Goal: Task Accomplishment & Management: Manage account settings

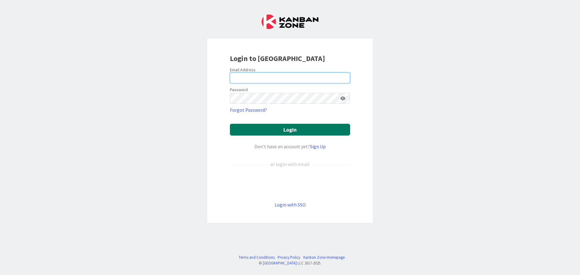
type input "[EMAIL_ADDRESS][DOMAIN_NAME]"
click at [253, 132] on button "Login" at bounding box center [290, 130] width 120 height 12
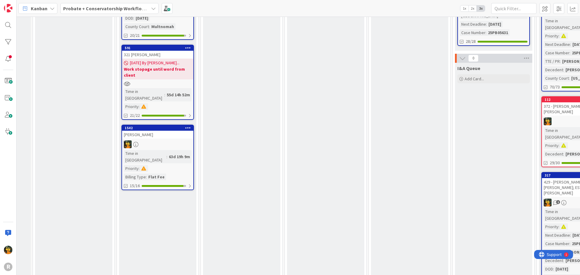
scroll to position [302, 65]
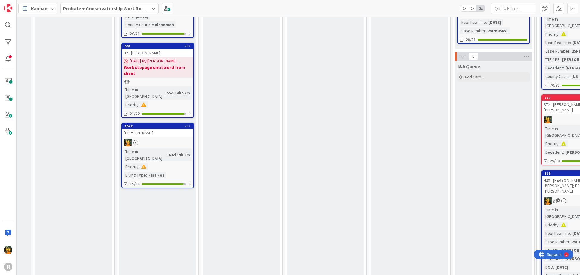
click at [188, 123] on link "1542 BREWER, David Time in Column : 63d 19h 9m Priority : Billing Type : Flat F…" at bounding box center [157, 156] width 72 height 66
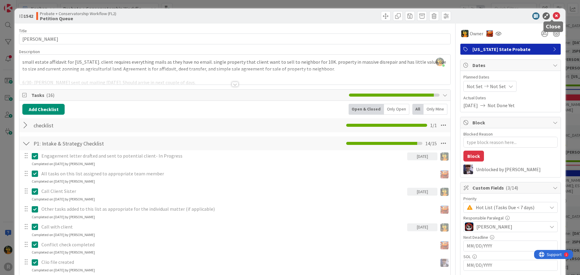
click at [553, 18] on icon at bounding box center [556, 15] width 7 height 7
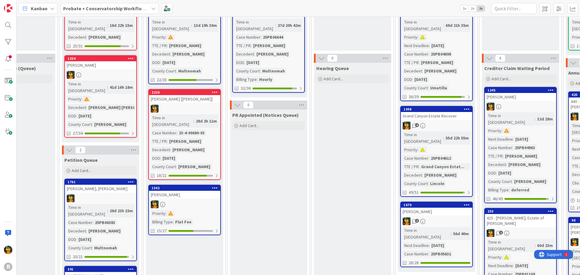
scroll to position [91, 122]
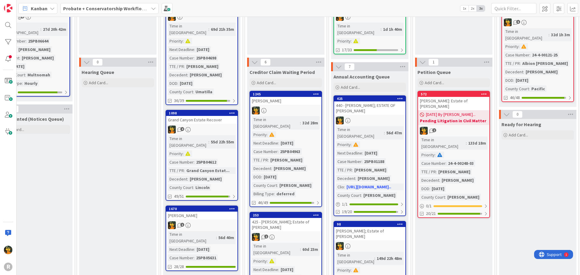
scroll to position [60, 357]
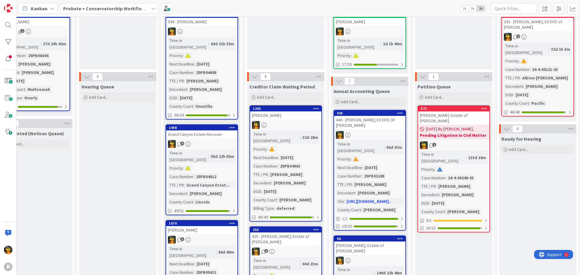
click at [293, 237] on div "425 - [PERSON_NAME]; Estate of [PERSON_NAME]" at bounding box center [285, 239] width 71 height 13
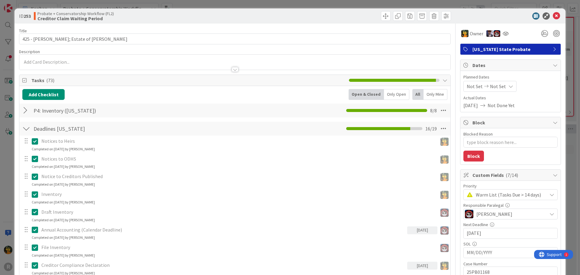
type textarea "x"
click at [555, 17] on icon at bounding box center [556, 15] width 7 height 7
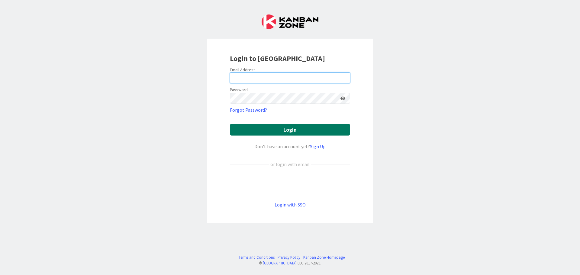
type input "[EMAIL_ADDRESS][DOMAIN_NAME]"
click at [261, 126] on button "Login" at bounding box center [290, 130] width 120 height 12
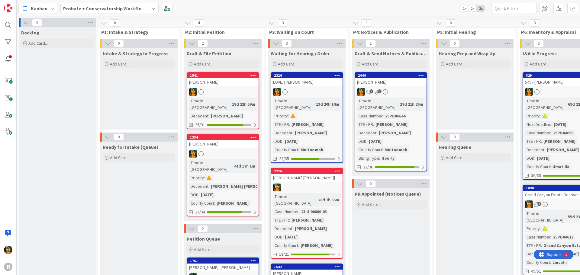
click at [36, 4] on div "Kanban" at bounding box center [37, 8] width 39 height 11
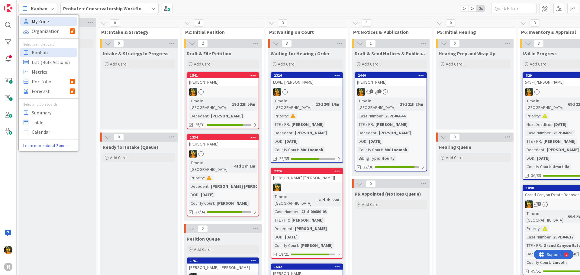
click at [37, 23] on span "My Zone" at bounding box center [53, 21] width 43 height 9
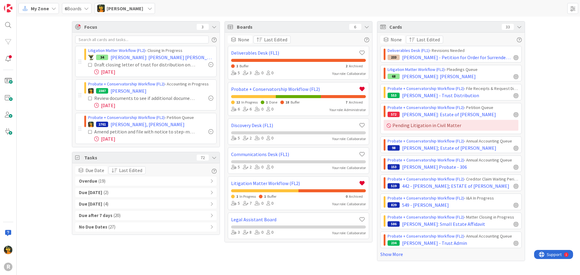
click at [98, 180] on span "( 19 )" at bounding box center [101, 181] width 7 height 7
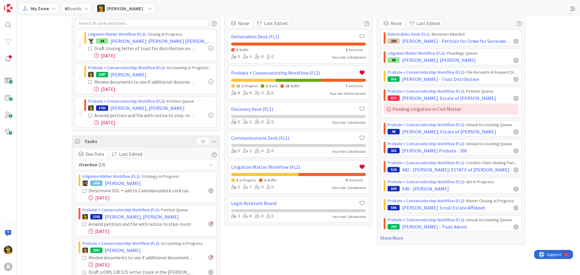
scroll to position [60, 0]
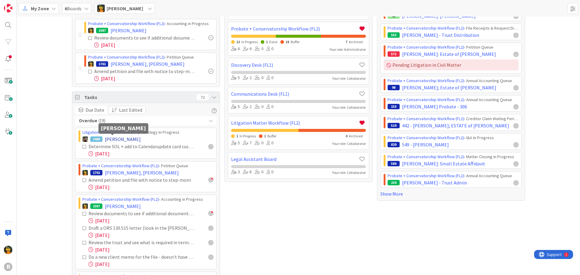
click at [111, 141] on span "[PERSON_NAME]" at bounding box center [123, 139] width 36 height 7
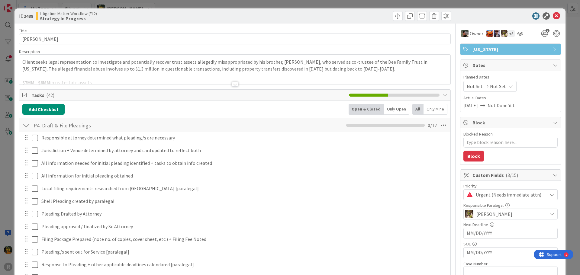
click at [232, 85] on div at bounding box center [235, 84] width 7 height 5
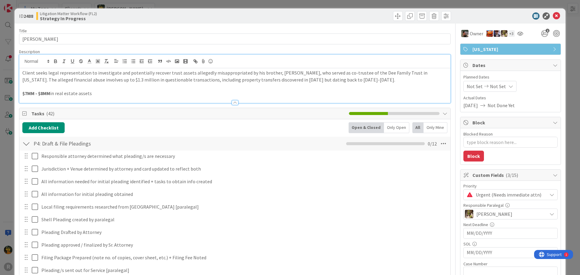
type textarea "x"
click at [329, 79] on p "Client seeks legal representation to investigate and potentially recover trust …" at bounding box center [234, 76] width 425 height 14
click at [94, 92] on p "$7MM - $8MM in real estate assets" at bounding box center [234, 93] width 425 height 7
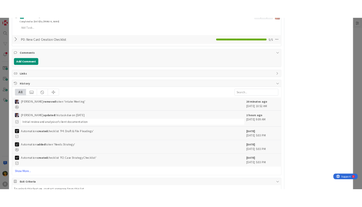
scroll to position [785, 0]
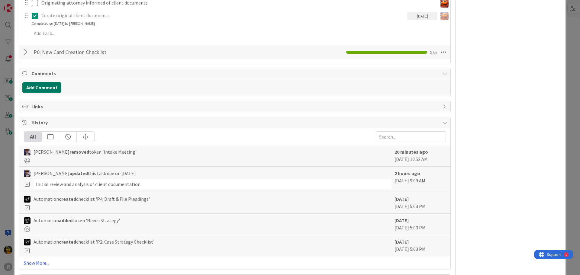
click at [56, 85] on button "Add Comment" at bounding box center [41, 87] width 39 height 11
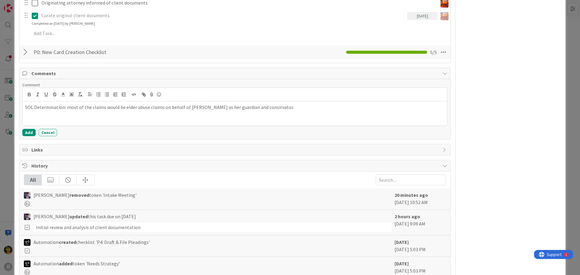
click at [254, 108] on p "SOL Determination: most of the claims would be elder abuse claims on behalf of …" at bounding box center [234, 107] width 419 height 7
drag, startPoint x: 254, startPoint y: 108, endPoint x: 249, endPoint y: 108, distance: 5.5
click at [249, 108] on p "SOL Determination: most of the claims would be elder abuse claims on behalf of …" at bounding box center [234, 107] width 419 height 7
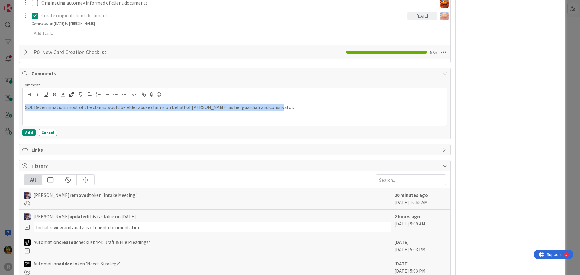
click at [249, 108] on p "SOL Determination: most of the claims would be elder abuse claims on behalf of …" at bounding box center [234, 107] width 419 height 7
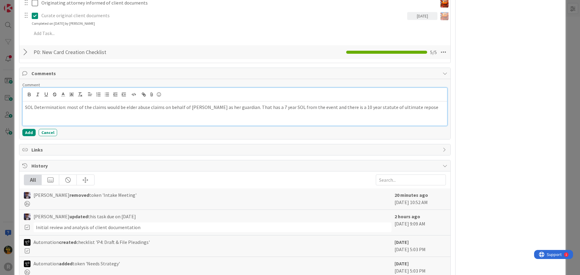
type textarea "x"
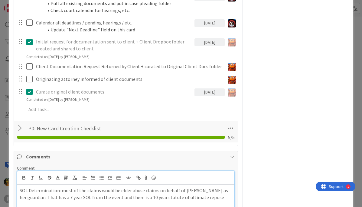
scroll to position [869, 0]
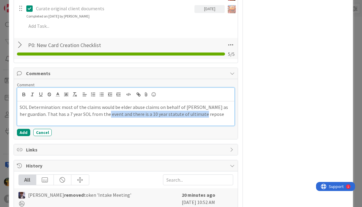
drag, startPoint x: 226, startPoint y: 114, endPoint x: 114, endPoint y: 113, distance: 112.1
click at [114, 113] on p "SOL Determination: most of the claims would be elder abuse claims on behalf of …" at bounding box center [126, 111] width 212 height 14
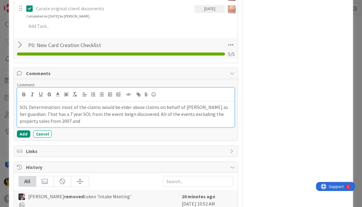
click at [95, 121] on p "SOL Determination: most of the claims would be elder abuse claims on behalf of …" at bounding box center [126, 114] width 212 height 21
click at [149, 121] on p "SOL Determination: most of the claims would be elder abuse claims on behalf of …" at bounding box center [126, 114] width 212 height 21
click at [212, 123] on p "SOL Determination: most of the claims would be elder abuse claims on behalf of …" at bounding box center [126, 114] width 212 height 21
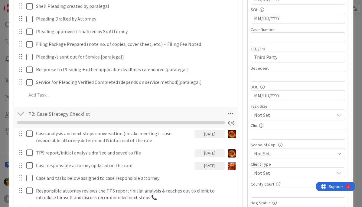
scroll to position [204, 0]
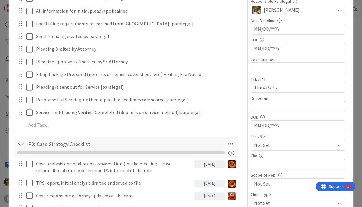
click at [287, 48] on input "MM/DD/YYYY" at bounding box center [298, 48] width 88 height 10
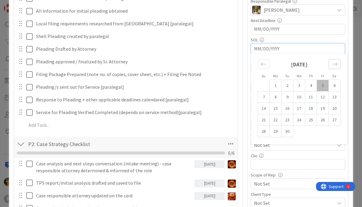
click at [328, 63] on div "Move forward to switch to the next month." at bounding box center [334, 64] width 12 height 10
click at [304, 62] on strong "[DATE]" at bounding box center [299, 64] width 17 height 7
click at [328, 64] on div "Move forward to switch to the next month." at bounding box center [334, 64] width 12 height 10
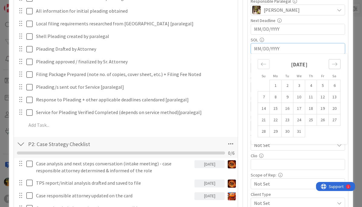
click at [328, 64] on div "Move forward to switch to the next month." at bounding box center [334, 64] width 12 height 10
click at [254, 51] on input "MM/DD/YYYY" at bounding box center [298, 48] width 88 height 10
type input "0"
type textarea "x"
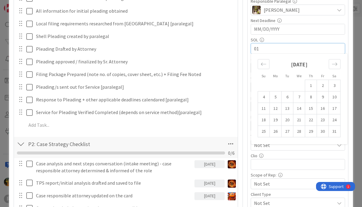
type input "01/"
type textarea "x"
type input "[DATE]"
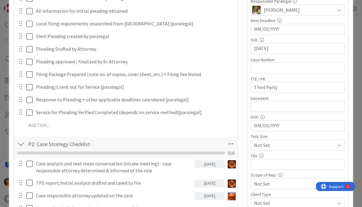
type textarea "x"
type input "[DATE]"
click at [296, 37] on div "Priority Urgent (Needs immediate attn) Responsible Paralegal [PERSON_NAME] Next…" at bounding box center [297, 123] width 94 height 287
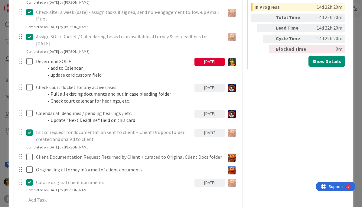
scroll to position [936, 0]
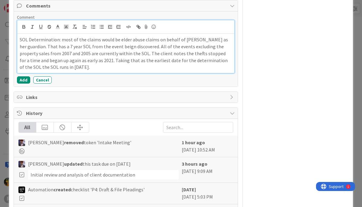
click at [59, 39] on p "SOL Determination: most of the claims would be elder abuse claims on behalf of …" at bounding box center [126, 53] width 212 height 34
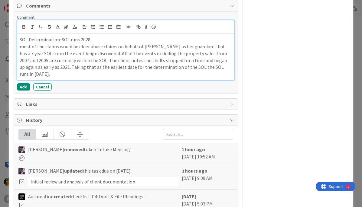
click at [213, 68] on p "most of the claims would be elder abuse claims on behalf of [PERSON_NAME] as he…" at bounding box center [126, 60] width 212 height 34
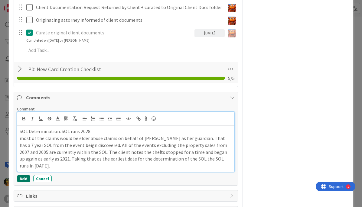
scroll to position [846, 0]
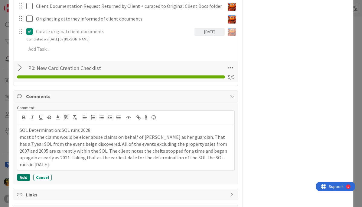
click at [26, 174] on button "Add" at bounding box center [23, 177] width 13 height 7
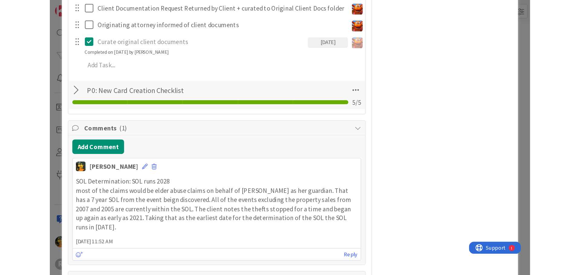
scroll to position [634, 0]
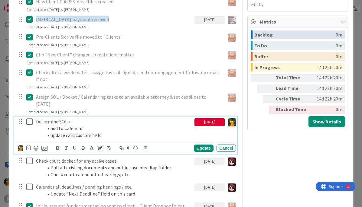
click at [29, 124] on icon at bounding box center [29, 121] width 6 height 7
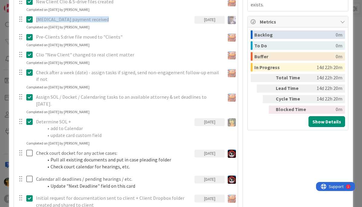
type textarea "x"
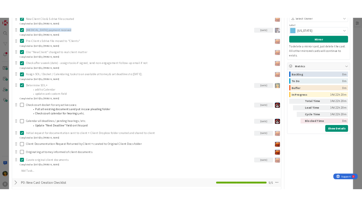
scroll to position [820, 0]
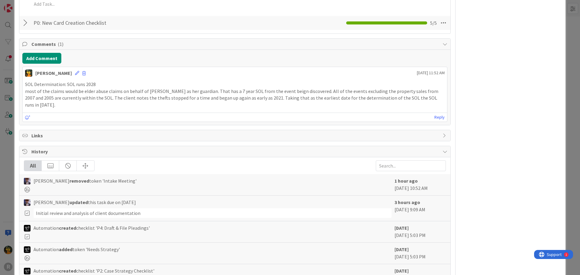
click at [66, 74] on div "[PERSON_NAME] [DATE] 11:52 AM" at bounding box center [235, 72] width 424 height 10
click at [75, 72] on icon at bounding box center [77, 73] width 4 height 4
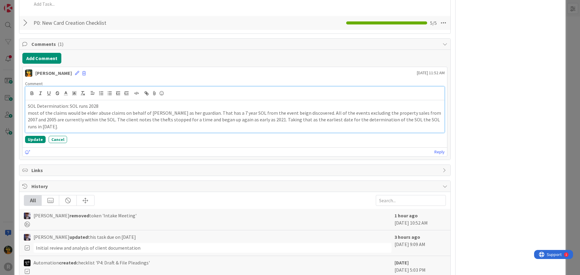
click at [68, 106] on p "SOL Determination: SOL runs 2028" at bounding box center [235, 106] width 414 height 7
click at [129, 104] on p "SOL Determination: Elder abuse: SOL runs 2028" at bounding box center [235, 106] width 414 height 7
click at [424, 119] on p "most of the claims would be elder abuse claims on behalf of [PERSON_NAME] as he…" at bounding box center [235, 120] width 414 height 21
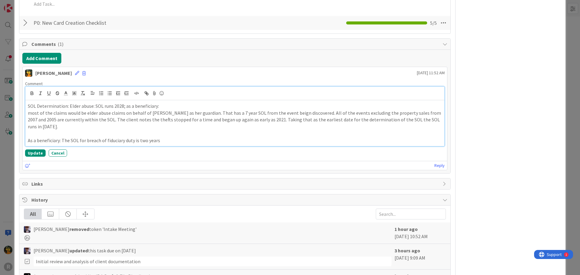
click at [166, 137] on p "As a beneficiary: The SOL for breach of fiduciary duty is two years" at bounding box center [235, 140] width 414 height 7
click at [372, 137] on p "As a beneficiary: The SOL for breach of fiduciary duty is two years Diens v [PE…" at bounding box center [235, 140] width 414 height 7
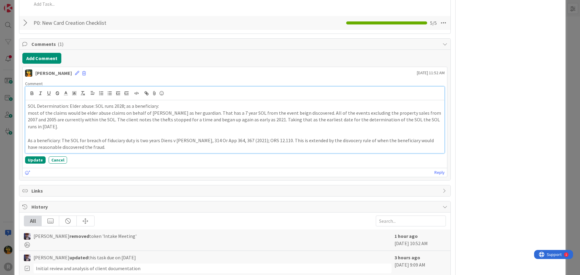
click at [100, 139] on p "As a beneficiary: The SOL for breach of fiduciary duty is two years Diens v [PE…" at bounding box center [235, 144] width 414 height 14
click at [191, 140] on p "As a beneficiary: The SOL for breach of fiduciary duty is two years Diens v [PE…" at bounding box center [235, 144] width 414 height 14
click at [308, 140] on p "As a beneficiary: The SOL for breach of fiduciary duty is two years Diens v [PE…" at bounding box center [235, 144] width 414 height 14
click at [310, 139] on p "As a beneficiary: The SOL for breach of fiduciary duty is two years Diens v [PE…" at bounding box center [235, 144] width 414 height 14
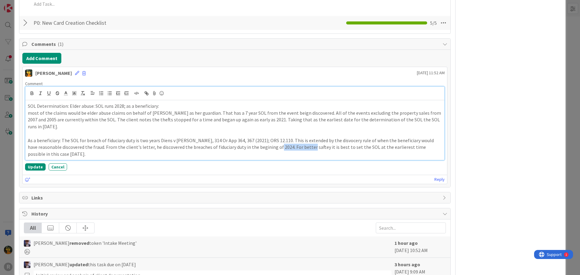
drag, startPoint x: 312, startPoint y: 141, endPoint x: 279, endPoint y: 140, distance: 32.6
click at [279, 140] on p "As a beneficiary: The SOL for breach of fiduciary duty is two years Diens v [PE…" at bounding box center [235, 147] width 414 height 21
click at [42, 148] on p "As a beneficiary: The SOL for breach of fiduciary duty is two years Diens v [PE…" at bounding box center [235, 147] width 414 height 21
click at [167, 107] on p "SOL Determination: Elder abuse: SOL runs 2028; as a beneficiary:" at bounding box center [235, 106] width 414 height 7
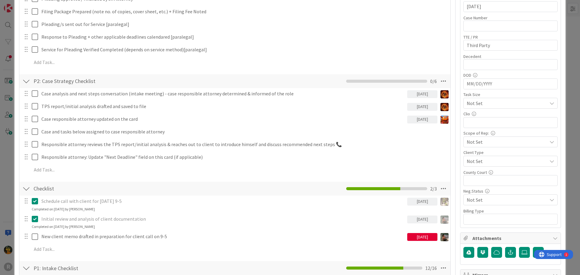
scroll to position [95, 0]
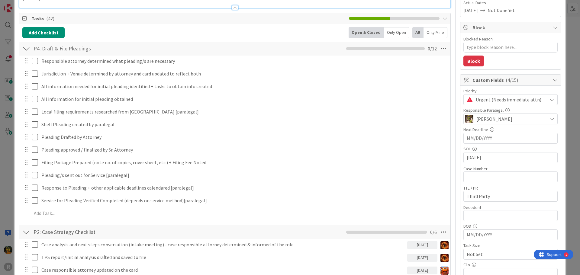
click at [503, 156] on input "[DATE]" at bounding box center [511, 158] width 88 height 10
click at [474, 173] on icon "Move backward to switch to the previous month." at bounding box center [476, 173] width 6 height 6
click at [473, 174] on icon "Move backward to switch to the previous month." at bounding box center [476, 173] width 6 height 6
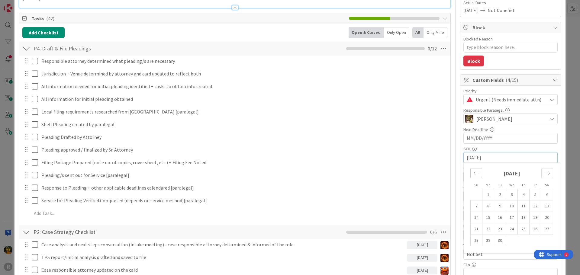
click at [473, 174] on icon "Move backward to switch to the previous month." at bounding box center [476, 173] width 6 height 6
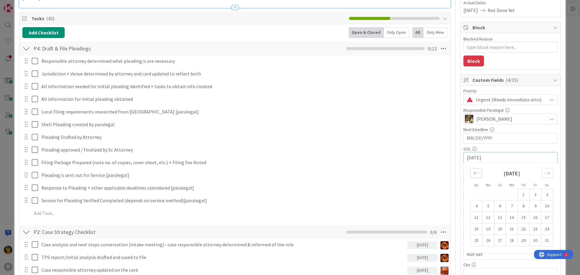
click at [473, 174] on icon "Move backward to switch to the previous month." at bounding box center [476, 173] width 6 height 6
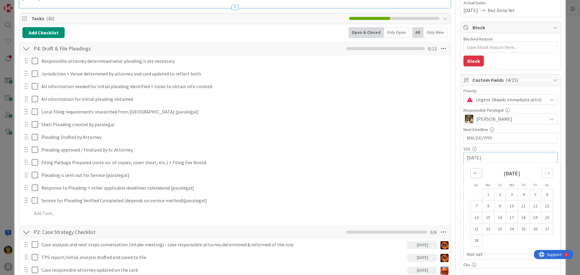
click at [473, 174] on icon "Move backward to switch to the previous month." at bounding box center [476, 173] width 6 height 6
click at [533, 195] on td "1" at bounding box center [535, 194] width 12 height 11
type textarea "x"
type input "[DATE]"
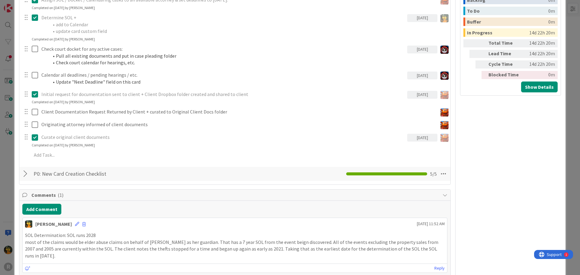
scroll to position [760, 0]
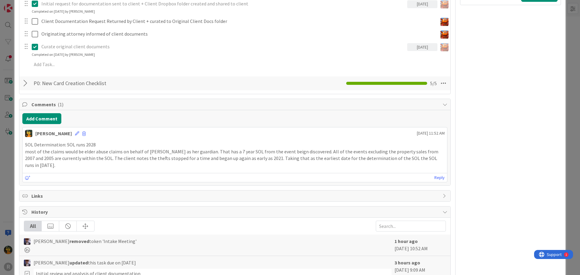
click at [303, 156] on p "most of the claims would be elder abuse claims on behalf of [PERSON_NAME] as he…" at bounding box center [234, 158] width 419 height 21
click at [75, 132] on icon at bounding box center [77, 133] width 4 height 4
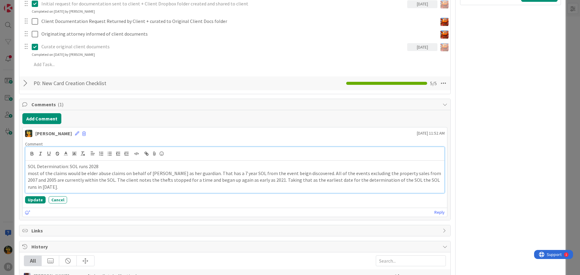
click at [289, 181] on p "most of the claims would be elder abuse claims on behalf of [PERSON_NAME] as he…" at bounding box center [235, 180] width 414 height 21
click at [420, 178] on p "most of the claims would be elder abuse claims on behalf of [PERSON_NAME] as he…" at bounding box center [235, 180] width 414 height 21
click at [424, 178] on p "most of the claims would be elder abuse claims on behalf of [PERSON_NAME] as he…" at bounding box center [235, 180] width 414 height 21
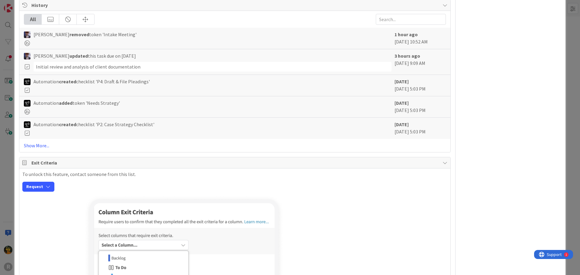
scroll to position [790, 0]
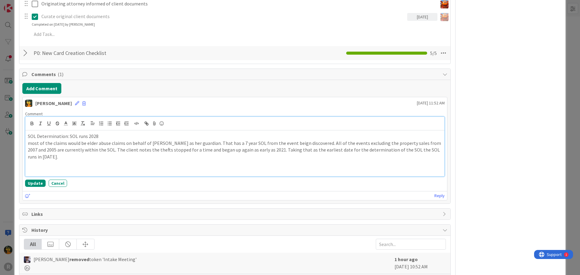
click at [40, 160] on p at bounding box center [235, 163] width 414 height 7
click at [120, 136] on p "SOL Determination: SOL runs 2028" at bounding box center [235, 136] width 414 height 7
click at [71, 135] on p "SOL Determination: SOL runs 2028" at bounding box center [235, 136] width 414 height 7
click at [69, 135] on p "SOL Determination: SOL runs 2028" at bounding box center [235, 136] width 414 height 7
click at [137, 137] on p "SOL Determination: for elder abuse: SOL runs 2028" at bounding box center [235, 136] width 414 height 7
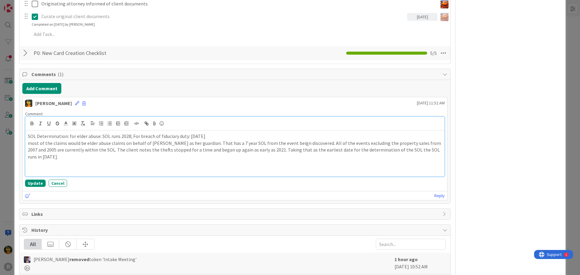
click at [35, 167] on p at bounding box center [235, 170] width 414 height 7
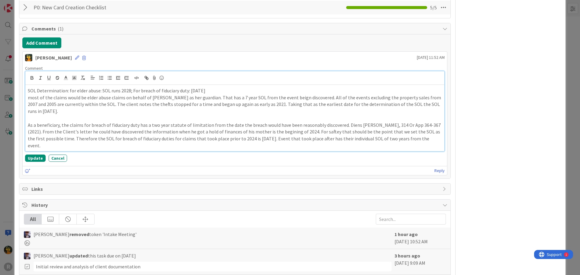
scroll to position [850, 0]
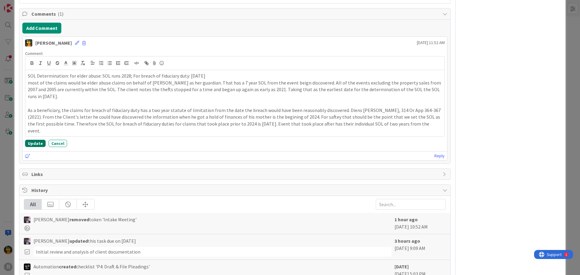
click at [31, 140] on button "Update" at bounding box center [35, 143] width 21 height 7
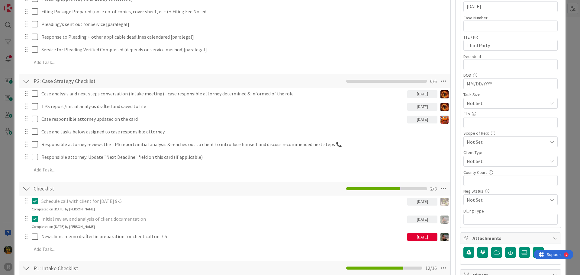
scroll to position [95, 0]
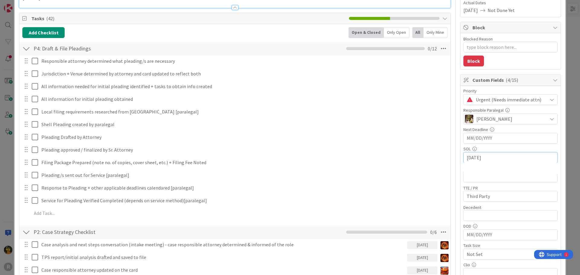
click at [493, 156] on input "[DATE]" at bounding box center [511, 158] width 88 height 10
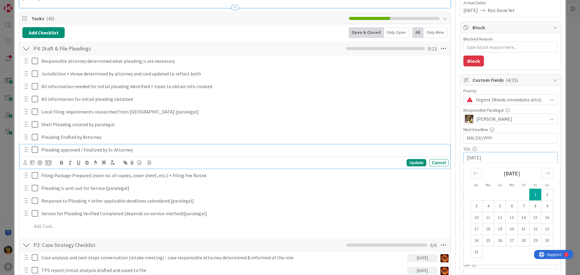
click at [350, 145] on div "Pleading approved / finalized by Sr. Attorney" at bounding box center [244, 150] width 410 height 11
click at [509, 157] on input "[DATE]" at bounding box center [511, 158] width 88 height 10
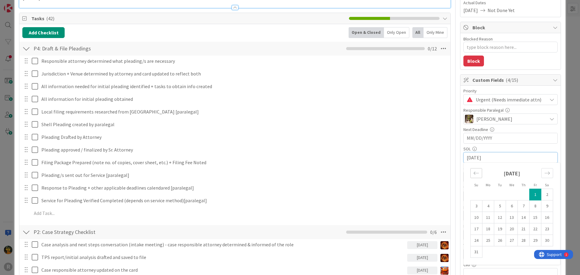
click at [473, 175] on icon "Move backward to switch to the previous month." at bounding box center [476, 173] width 6 height 6
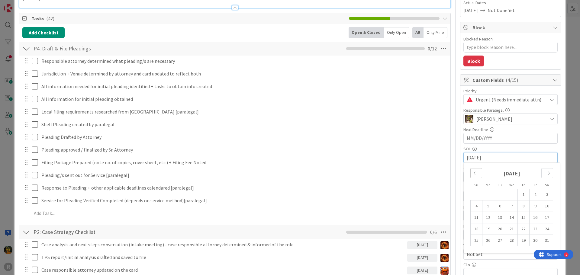
click at [473, 175] on icon "Move backward to switch to the previous month." at bounding box center [476, 173] width 6 height 6
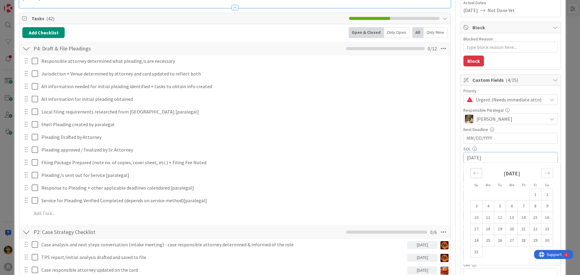
click at [473, 175] on icon "Move backward to switch to the previous month." at bounding box center [476, 173] width 6 height 6
click at [520, 197] on td "1" at bounding box center [524, 194] width 12 height 11
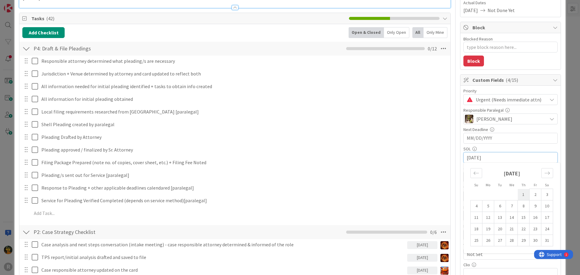
type textarea "x"
type input "[DATE]"
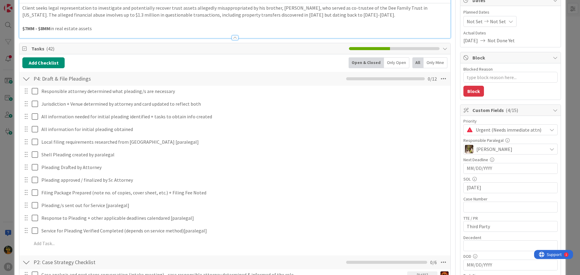
scroll to position [0, 0]
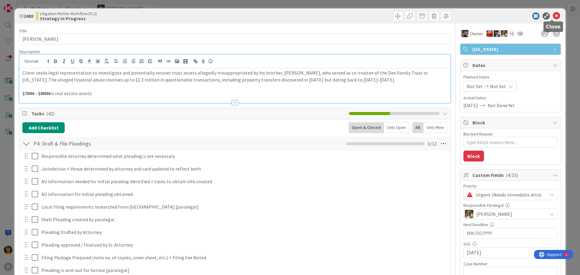
click at [553, 14] on icon at bounding box center [556, 15] width 7 height 7
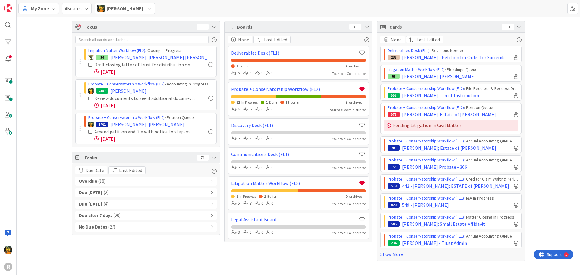
click at [131, 178] on div "Overdue ( 18 )" at bounding box center [145, 181] width 141 height 9
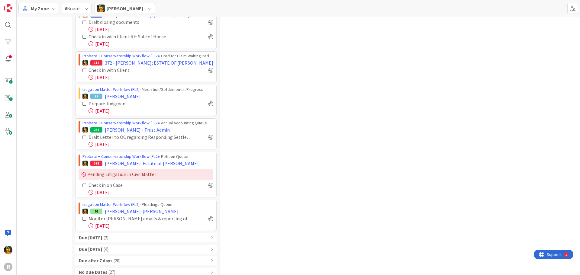
scroll to position [468, 0]
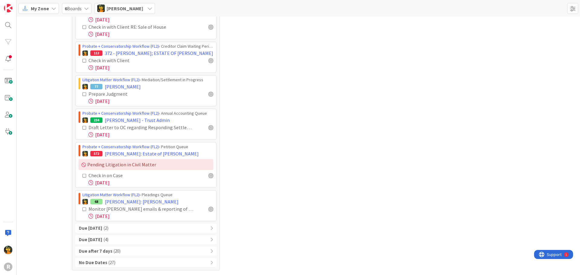
click at [82, 174] on icon at bounding box center [84, 176] width 4 height 4
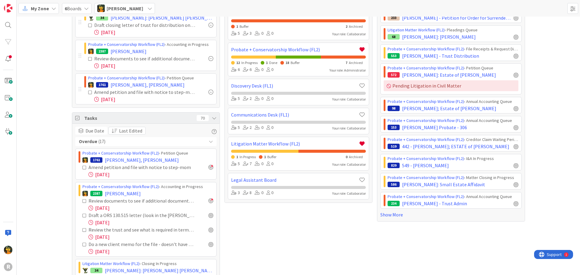
scroll to position [91, 0]
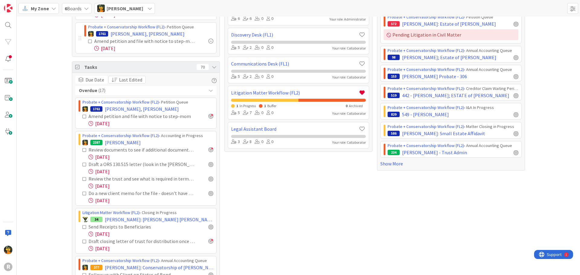
click at [56, 127] on div "Focus 3 Litigation Matter Workflow (FL2) › Closing In Progress 34 [PERSON_NAME]…" at bounding box center [298, 265] width 563 height 679
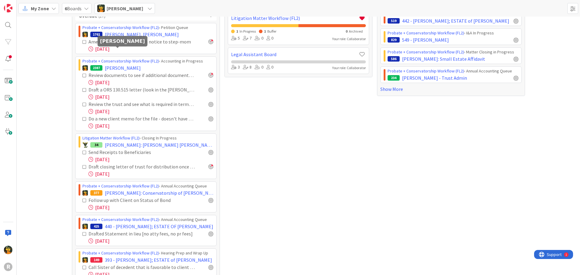
scroll to position [151, 0]
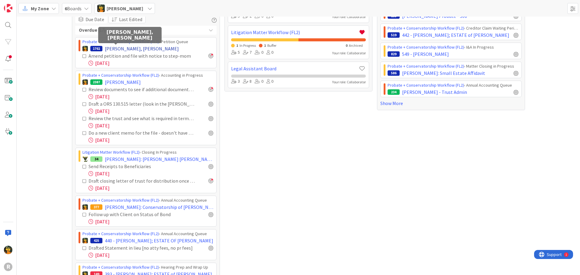
click at [117, 50] on span "[PERSON_NAME], [PERSON_NAME]" at bounding box center [142, 48] width 74 height 7
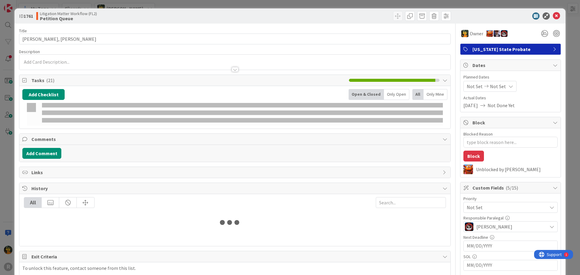
type textarea "x"
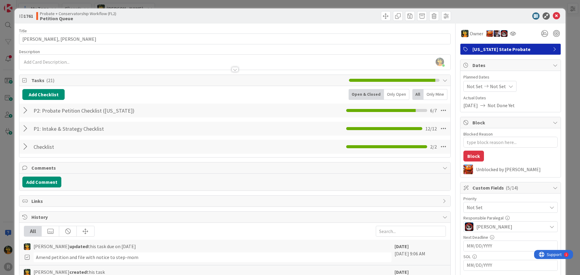
click at [25, 111] on div at bounding box center [26, 110] width 8 height 11
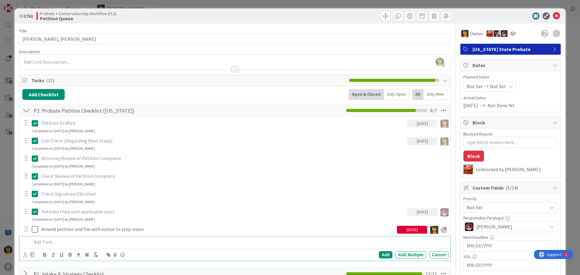
click at [43, 245] on p at bounding box center [239, 242] width 414 height 7
click at [29, 254] on div at bounding box center [28, 254] width 11 height 7
click at [32, 255] on icon at bounding box center [32, 254] width 4 height 5
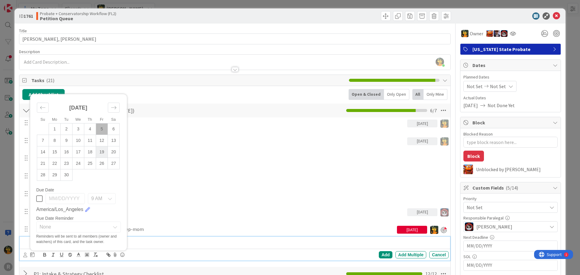
click at [105, 153] on td "19" at bounding box center [102, 151] width 12 height 11
click at [181, 158] on p "Attorney Review of Petition Complete" at bounding box center [243, 158] width 405 height 7
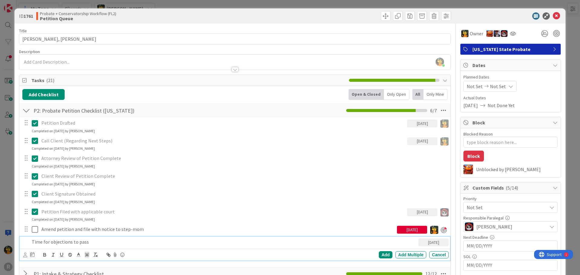
click at [68, 243] on p "Time for objections to pass" at bounding box center [224, 242] width 384 height 7
click at [25, 256] on icon at bounding box center [25, 255] width 4 height 5
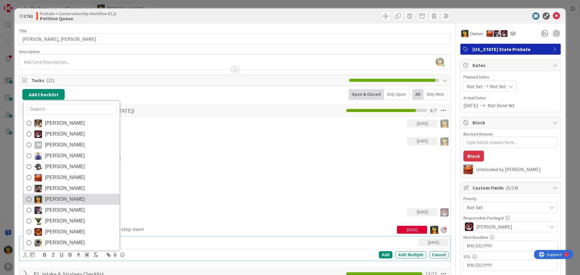
click at [56, 199] on span "[PERSON_NAME]" at bounding box center [65, 199] width 40 height 9
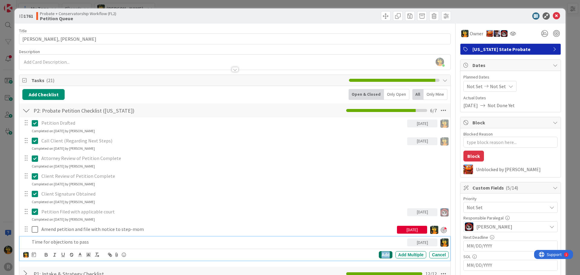
click at [380, 252] on div "Add" at bounding box center [386, 254] width 14 height 7
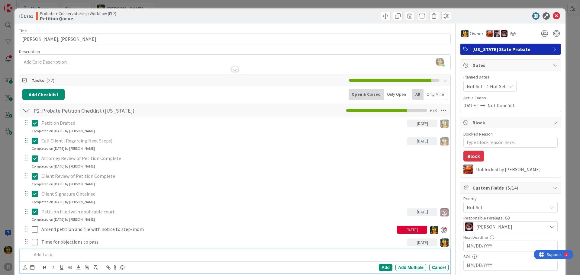
click at [47, 256] on p at bounding box center [239, 254] width 414 height 7
click at [25, 269] on icon at bounding box center [25, 267] width 4 height 5
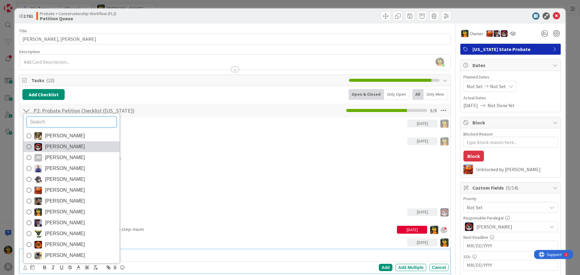
click at [68, 146] on span "[PERSON_NAME]" at bounding box center [65, 146] width 40 height 9
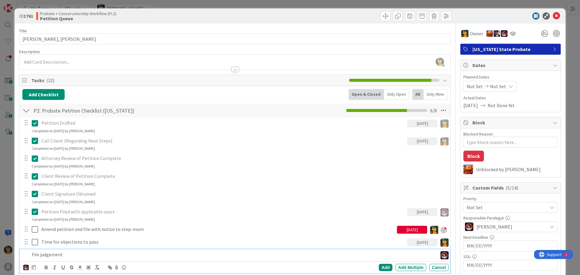
click at [34, 264] on div at bounding box center [34, 267] width 4 height 7
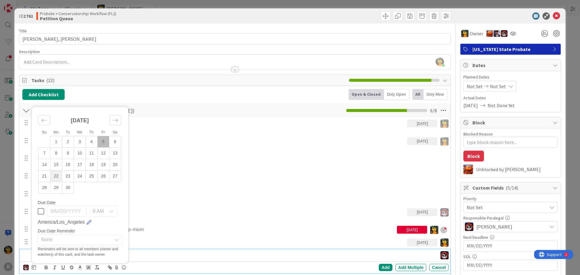
click at [58, 178] on td "22" at bounding box center [56, 176] width 12 height 11
click at [295, 208] on div "Petition Filed with applicable court" at bounding box center [223, 212] width 368 height 11
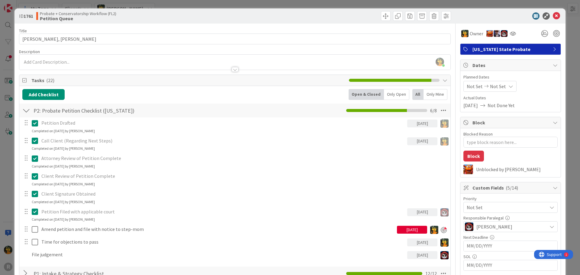
scroll to position [60, 0]
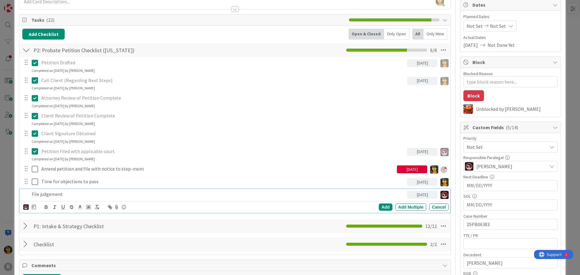
click at [49, 195] on p "File judgement" at bounding box center [218, 194] width 373 height 7
click at [380, 206] on div "Add" at bounding box center [386, 207] width 14 height 7
type textarea "x"
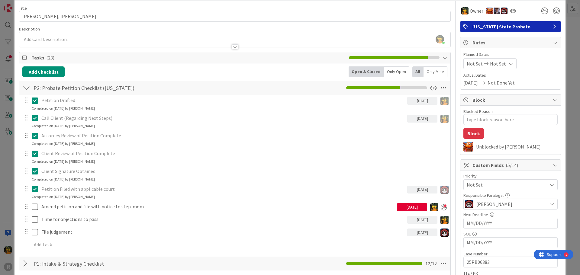
scroll to position [0, 0]
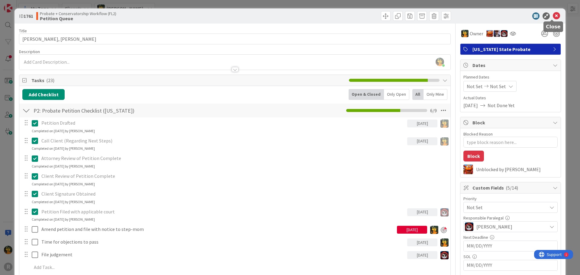
click at [553, 15] on icon at bounding box center [556, 15] width 7 height 7
